Goal: Task Accomplishment & Management: Use online tool/utility

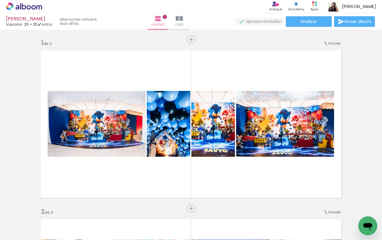
scroll to position [0, 1258]
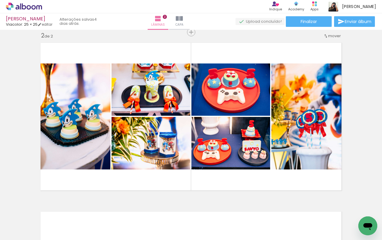
click at [32, 7] on icon at bounding box center [33, 7] width 4 height 4
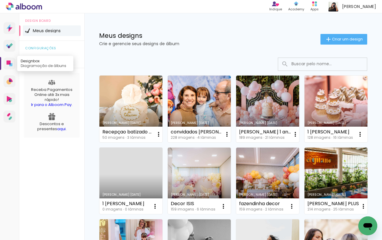
click at [8, 62] on icon at bounding box center [9, 63] width 4 height 4
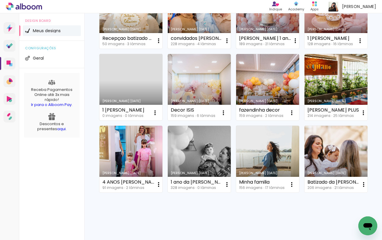
scroll to position [91, 0]
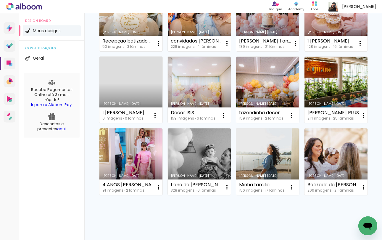
click at [180, 161] on link "[PERSON_NAME] [DATE]" at bounding box center [199, 162] width 63 height 67
click at [201, 163] on link "[PERSON_NAME] [DATE]" at bounding box center [199, 162] width 63 height 67
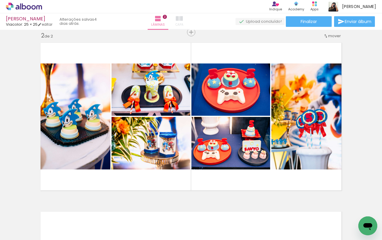
click at [201, 163] on quentale-photo at bounding box center [230, 143] width 79 height 53
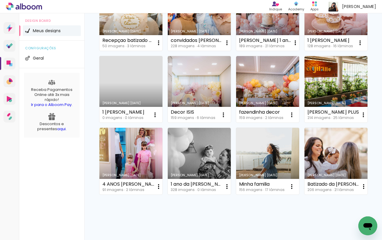
scroll to position [101, 0]
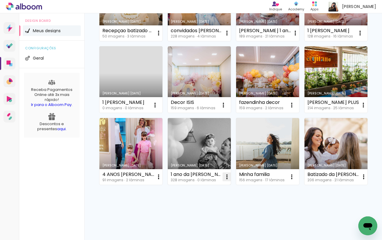
click at [162, 37] on iron-icon at bounding box center [158, 33] width 7 height 7
click at [210, 193] on paper-item "Abrir" at bounding box center [199, 191] width 59 height 12
